Goal: Information Seeking & Learning: Learn about a topic

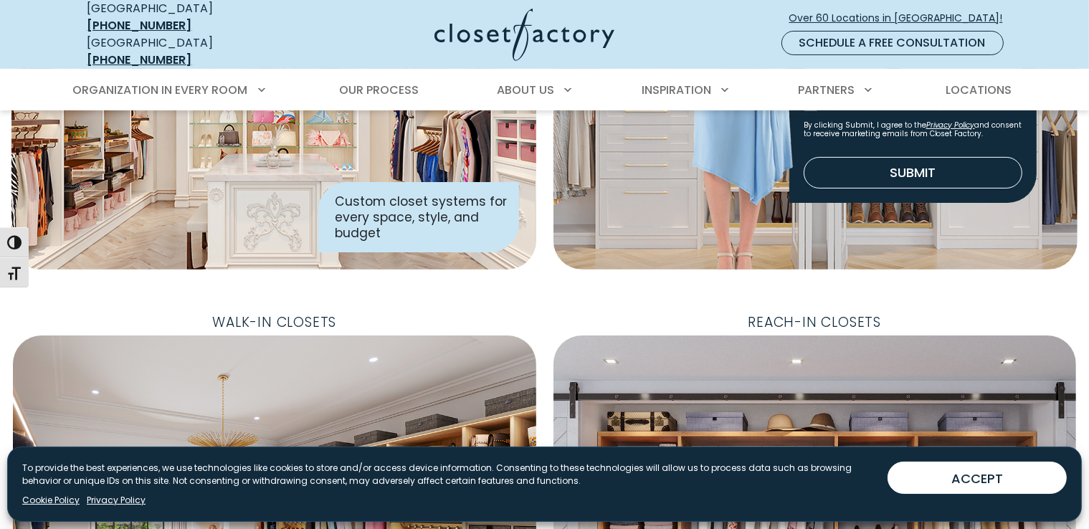
click at [985, 477] on button "ACCEPT" at bounding box center [977, 478] width 179 height 32
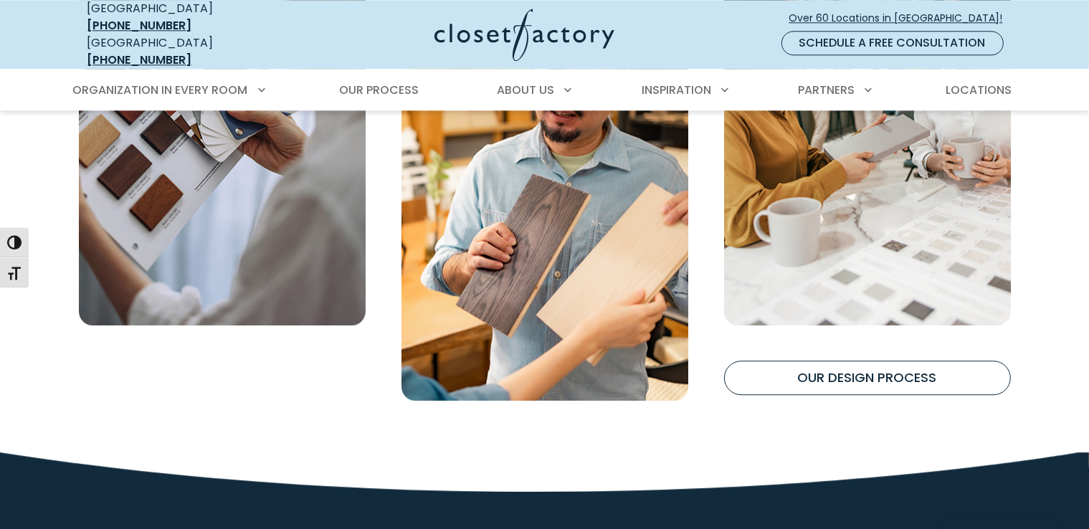
scroll to position [3729, 0]
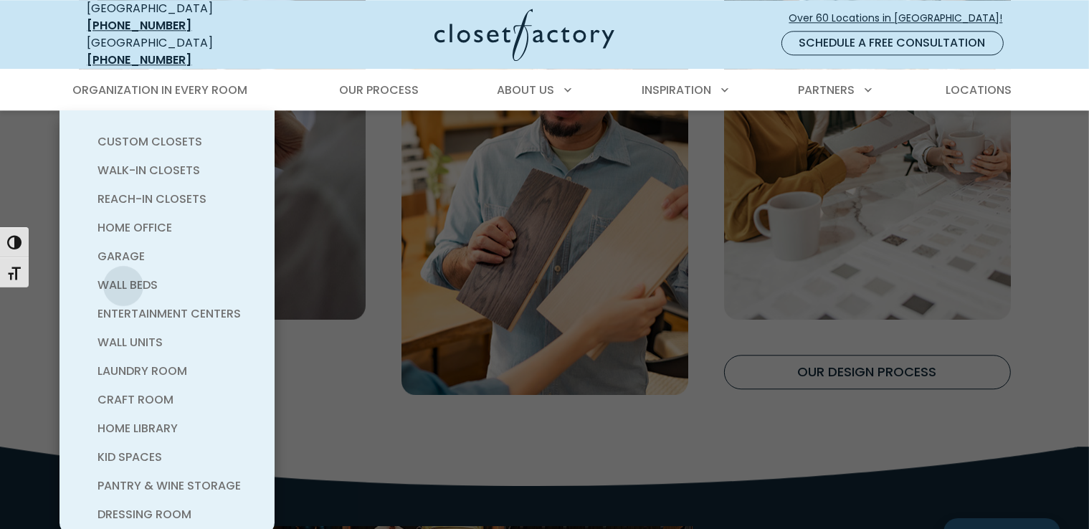
click at [123, 277] on span "Wall Beds" at bounding box center [128, 285] width 60 height 16
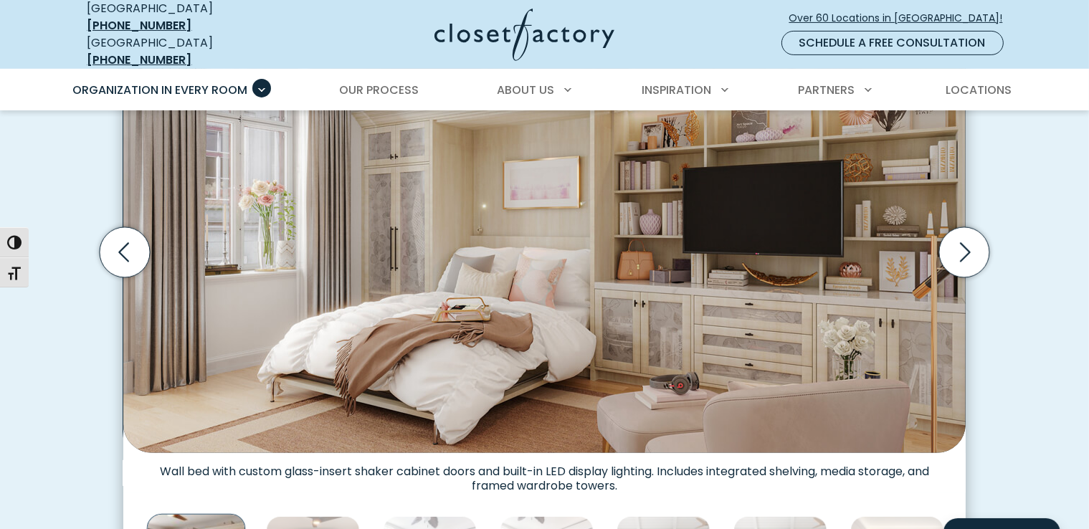
scroll to position [574, 0]
